Goal: Navigation & Orientation: Find specific page/section

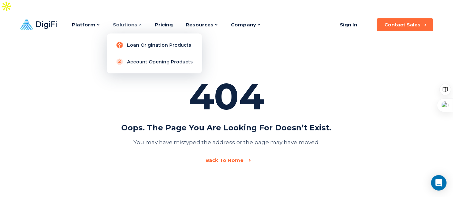
click at [144, 39] on link "Loan Origination Products" at bounding box center [154, 45] width 85 height 13
